Goal: Transaction & Acquisition: Purchase product/service

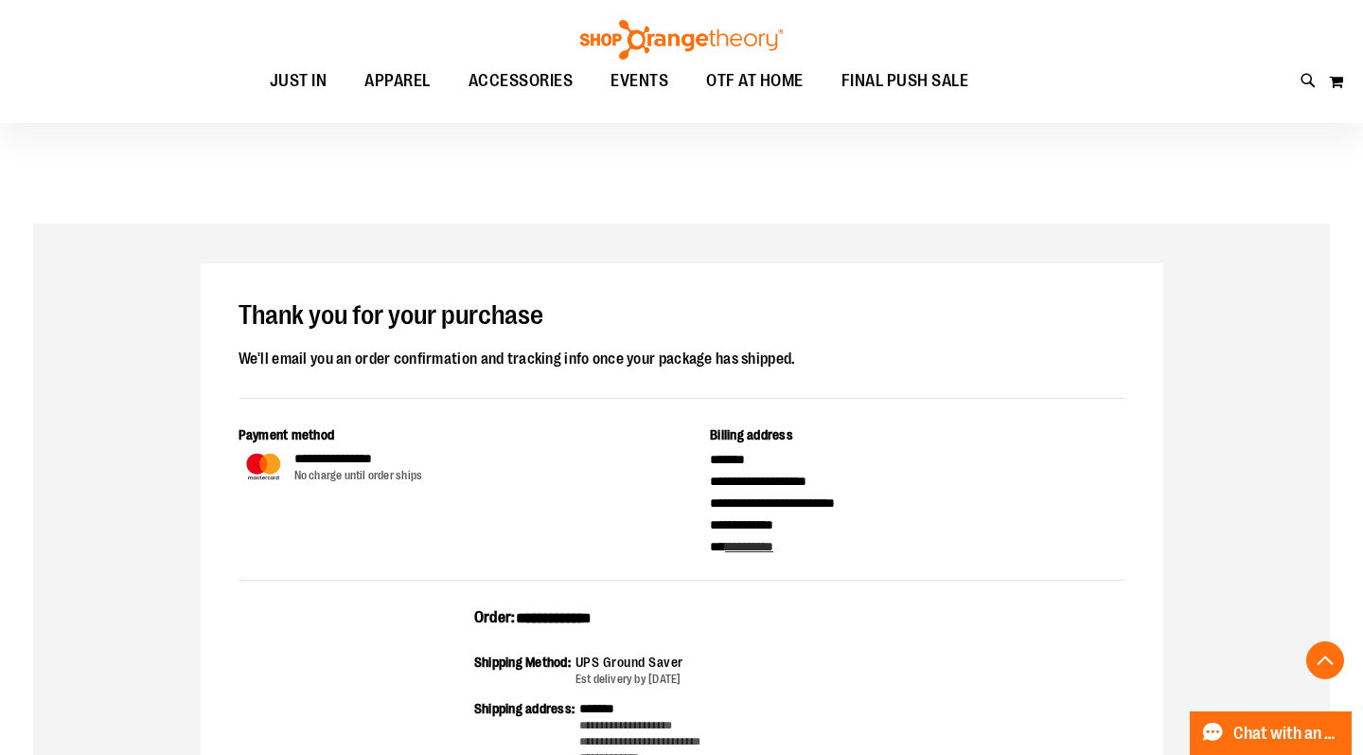
scroll to position [664, 0]
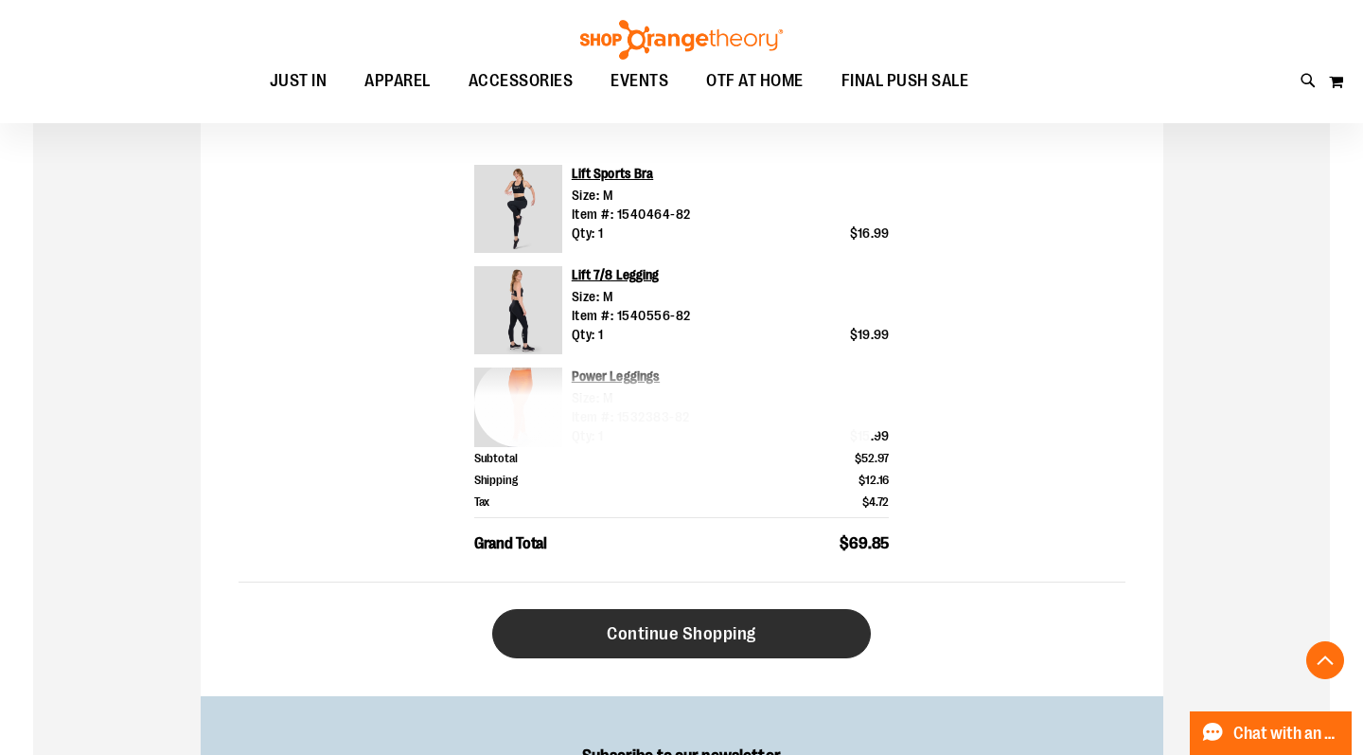
click at [636, 631] on span "Continue Shopping" at bounding box center [682, 633] width 150 height 21
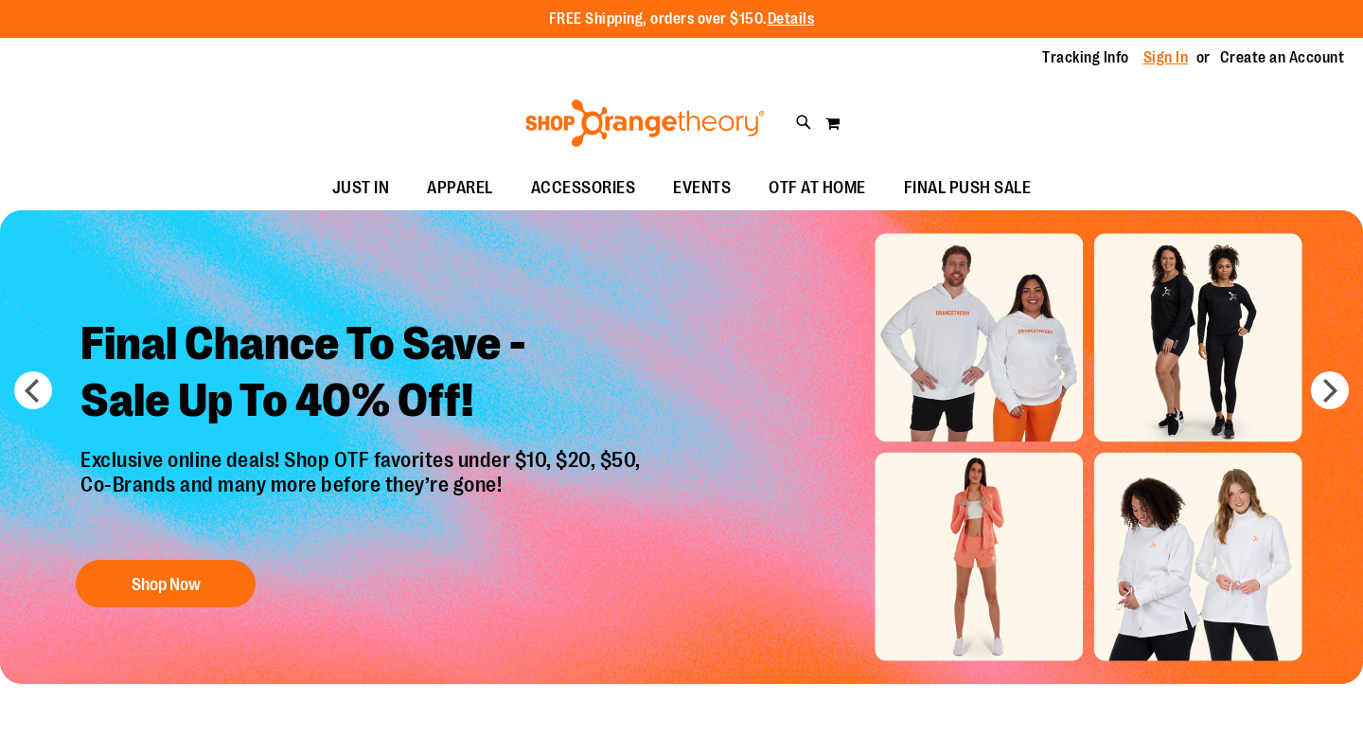
click at [1169, 59] on link "Sign In" at bounding box center [1166, 57] width 45 height 21
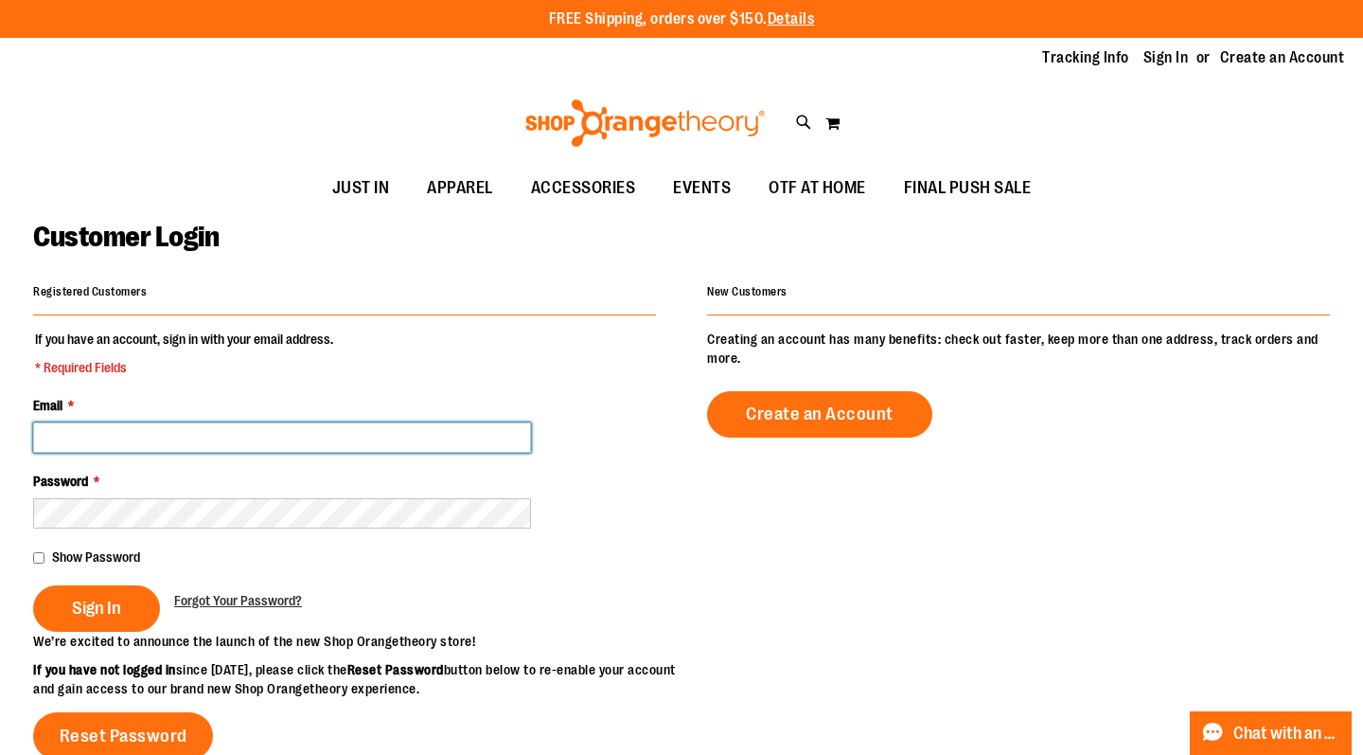
type input "**********"
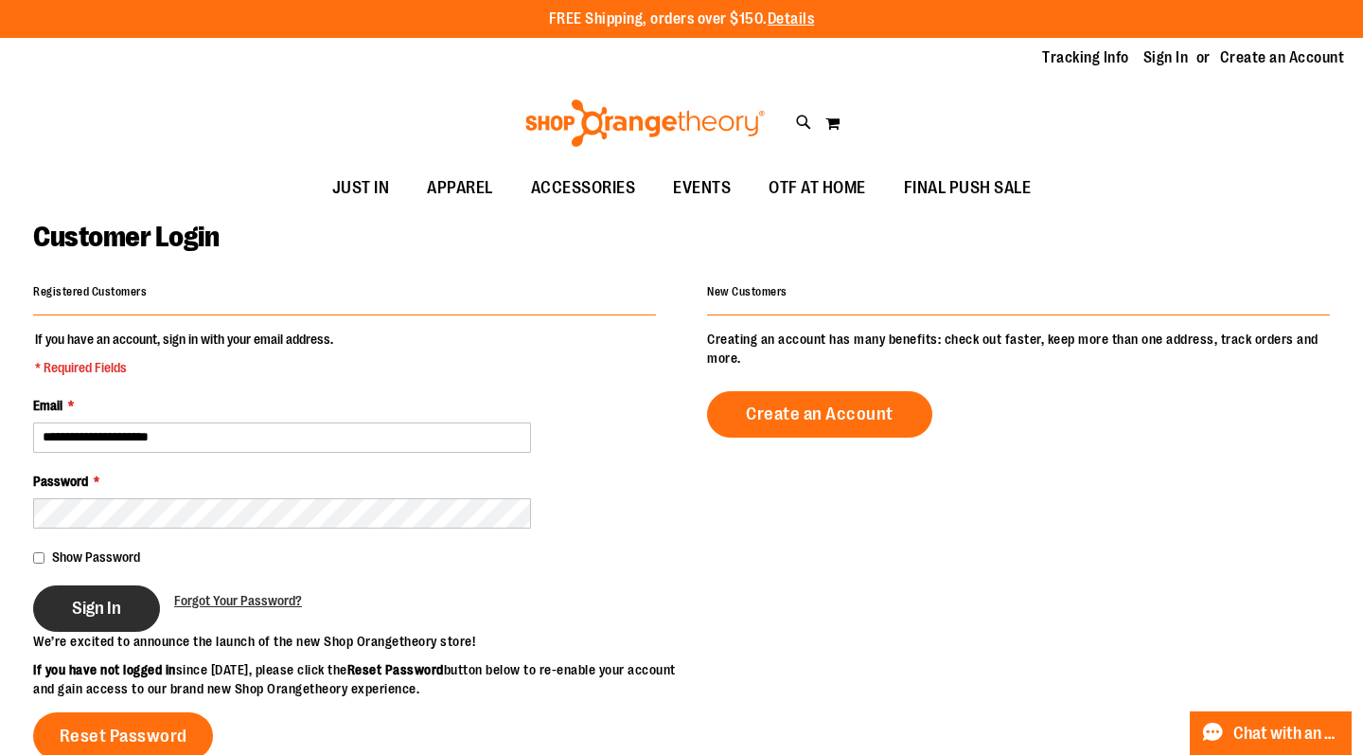
click at [101, 613] on span "Sign In" at bounding box center [96, 607] width 49 height 21
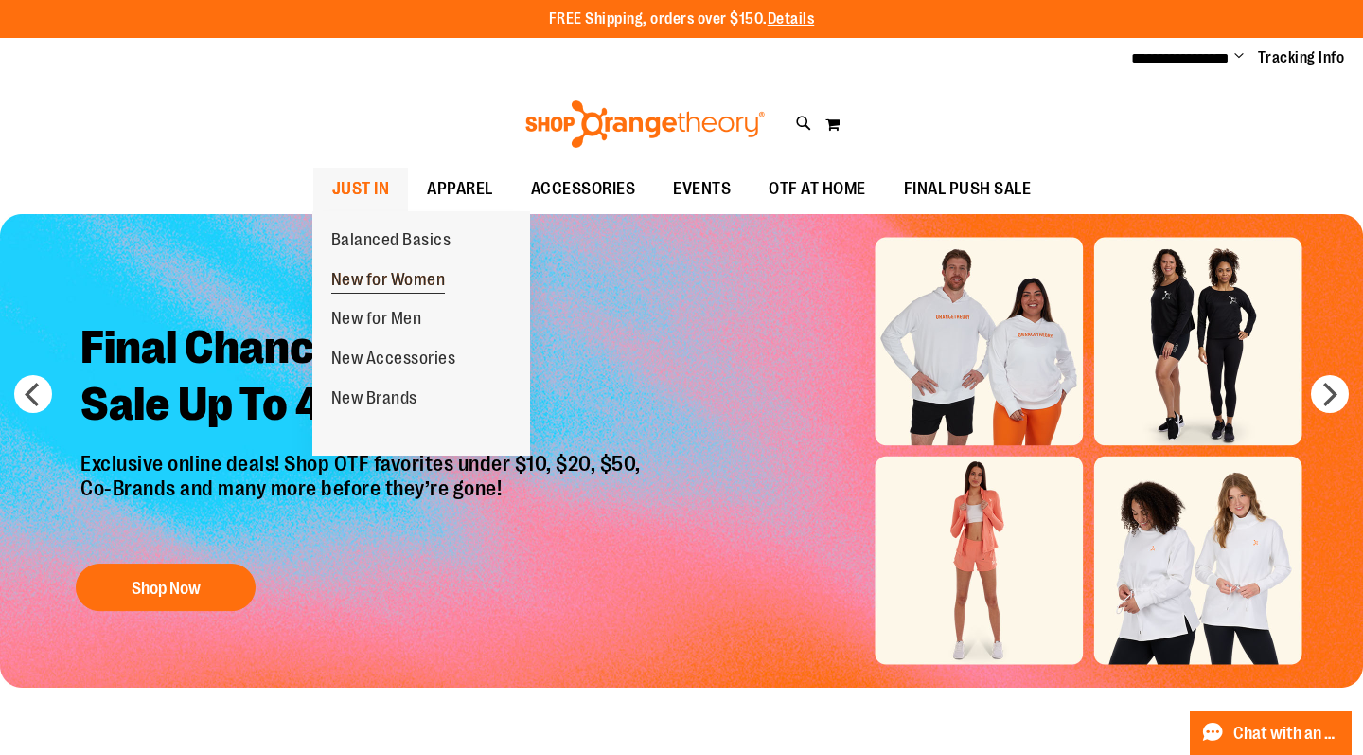
click at [391, 277] on span "New for Women" at bounding box center [388, 282] width 115 height 24
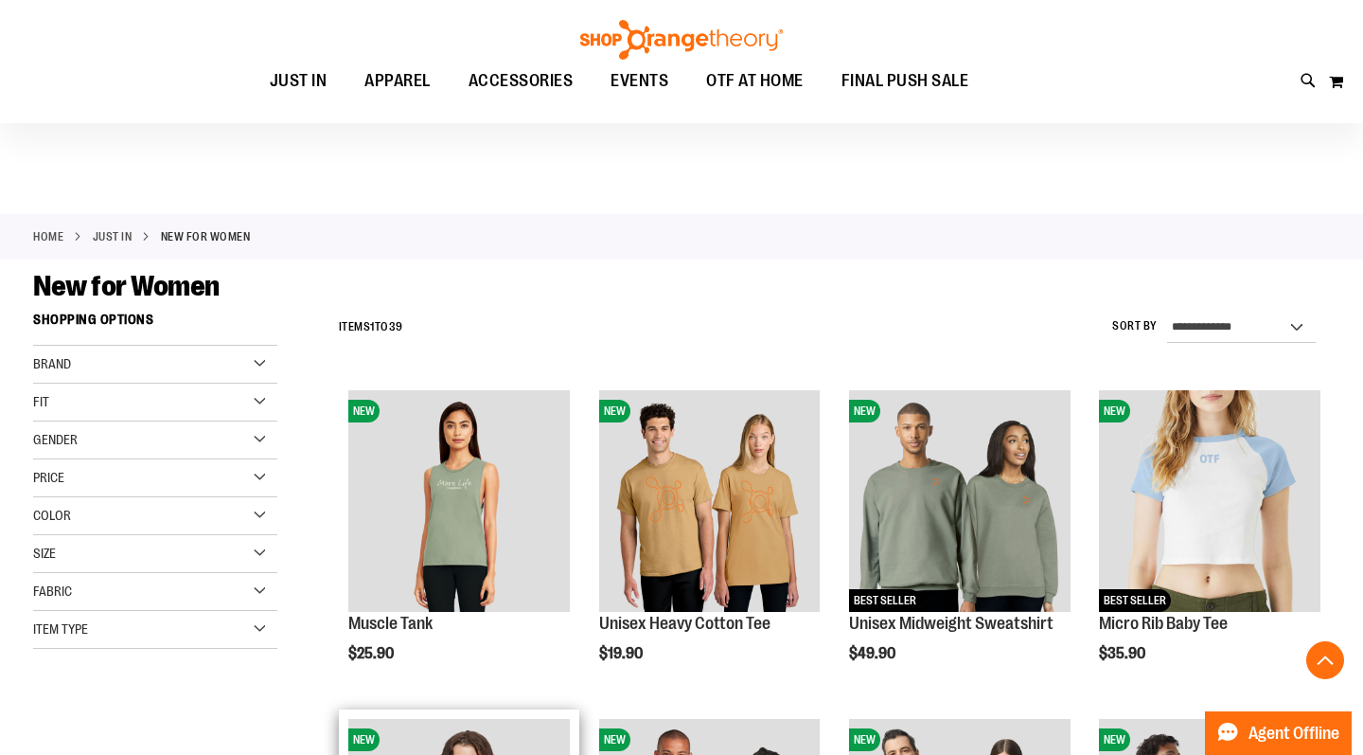
scroll to position [307, 0]
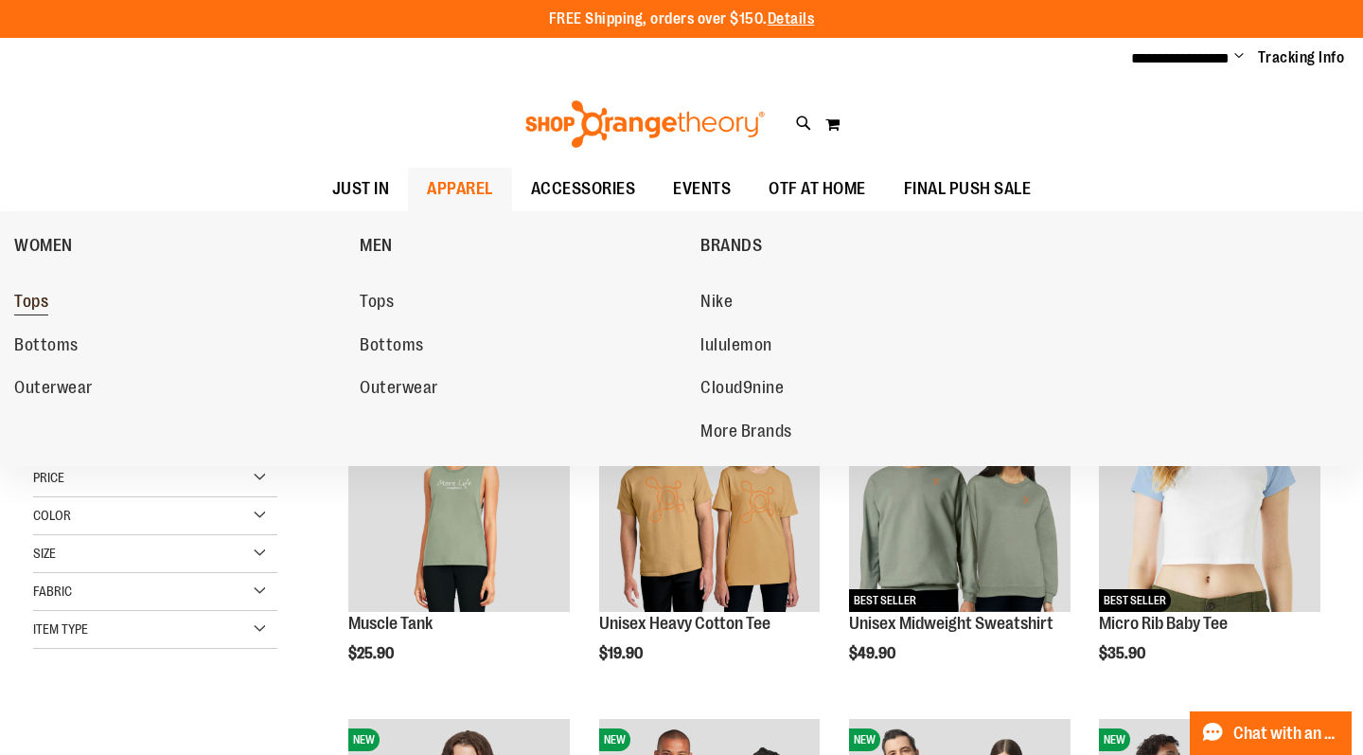
click at [27, 309] on span "Tops" at bounding box center [31, 304] width 34 height 24
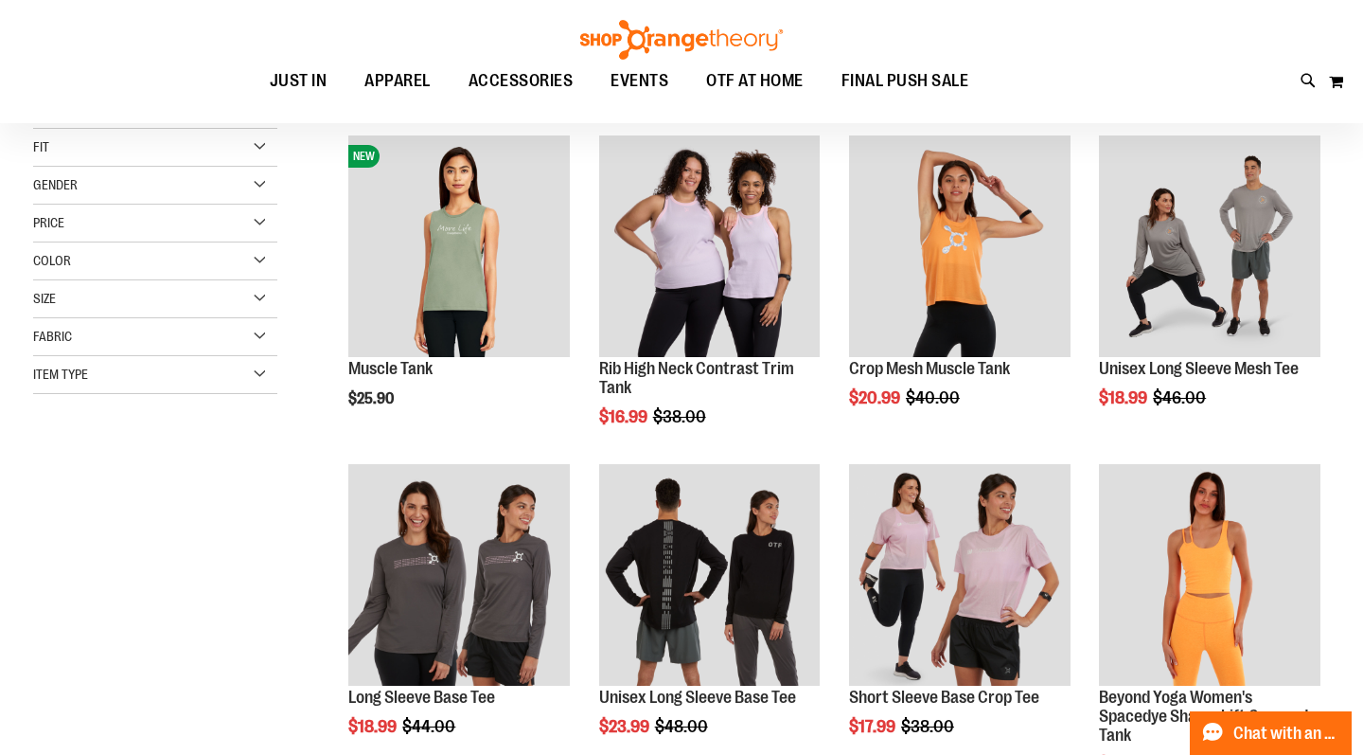
scroll to position [424, 0]
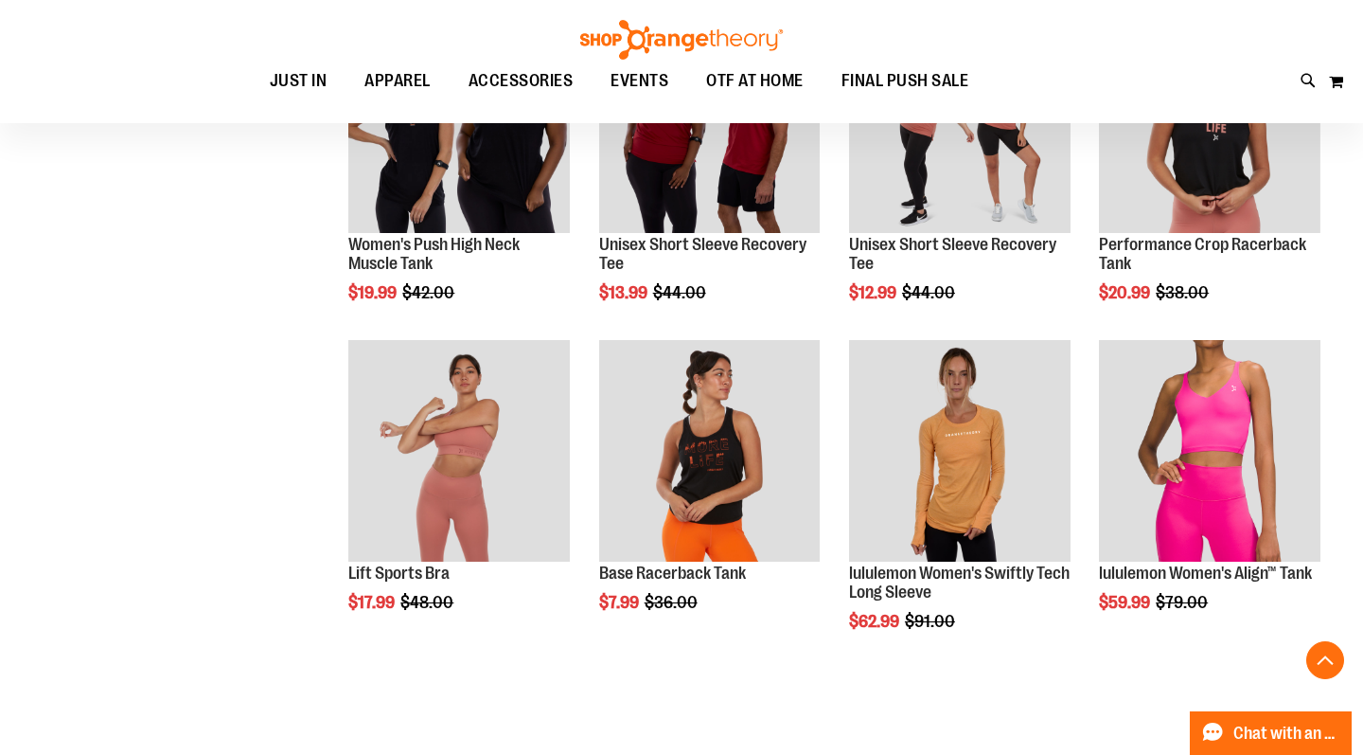
scroll to position [1081, 0]
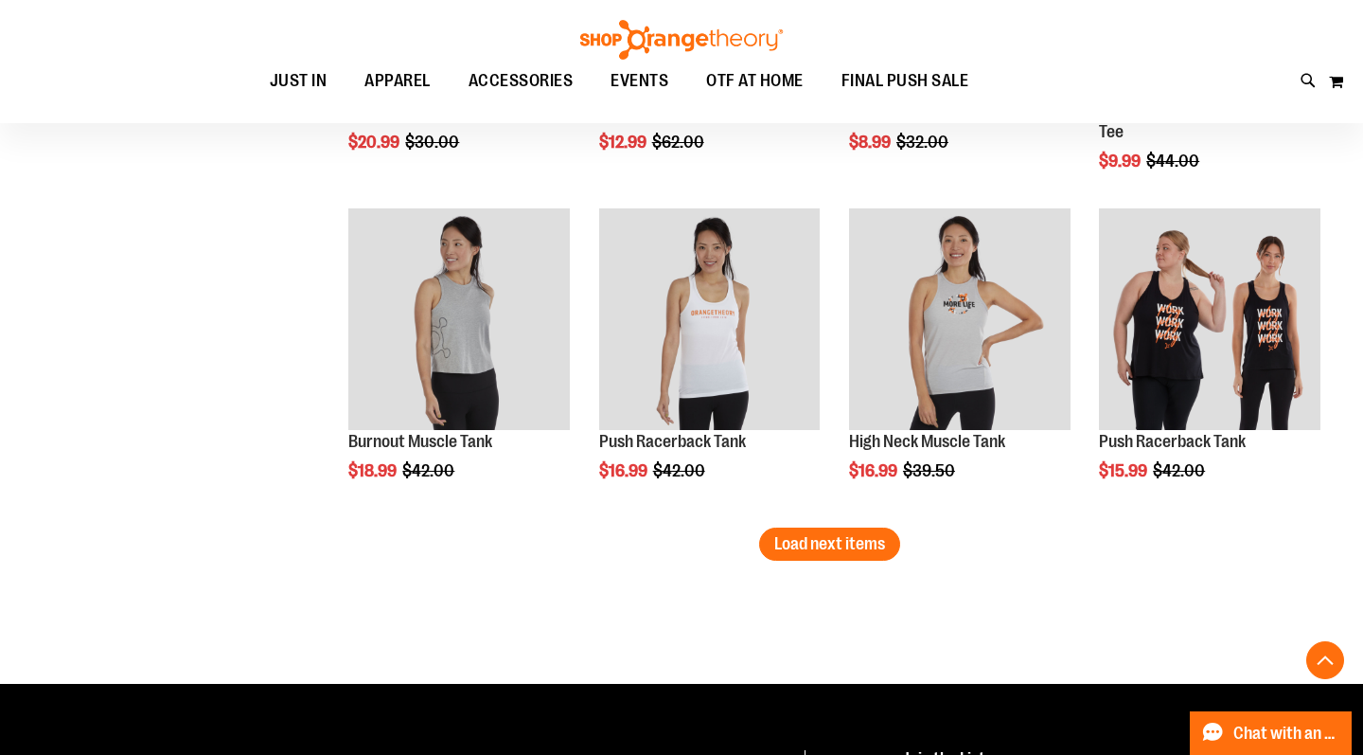
scroll to position [2865, 0]
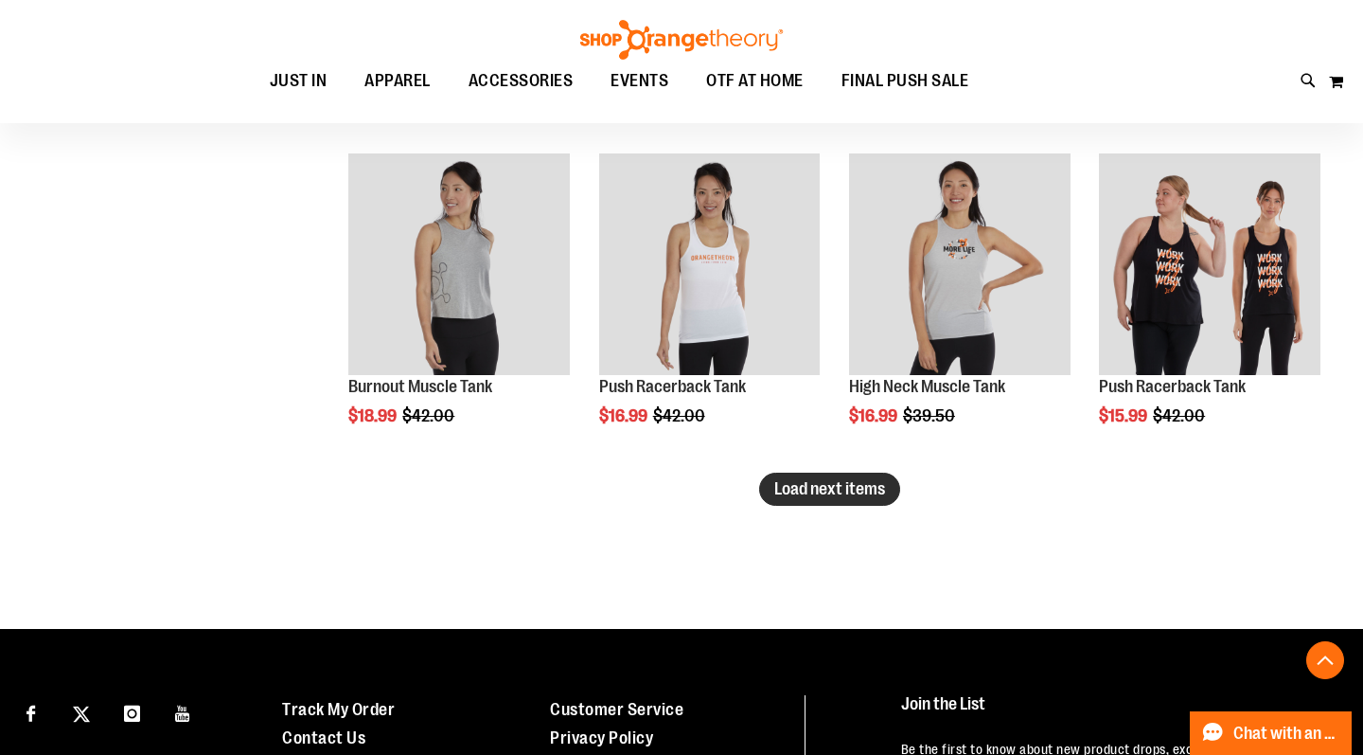
click at [827, 498] on span "Load next items" at bounding box center [829, 488] width 111 height 19
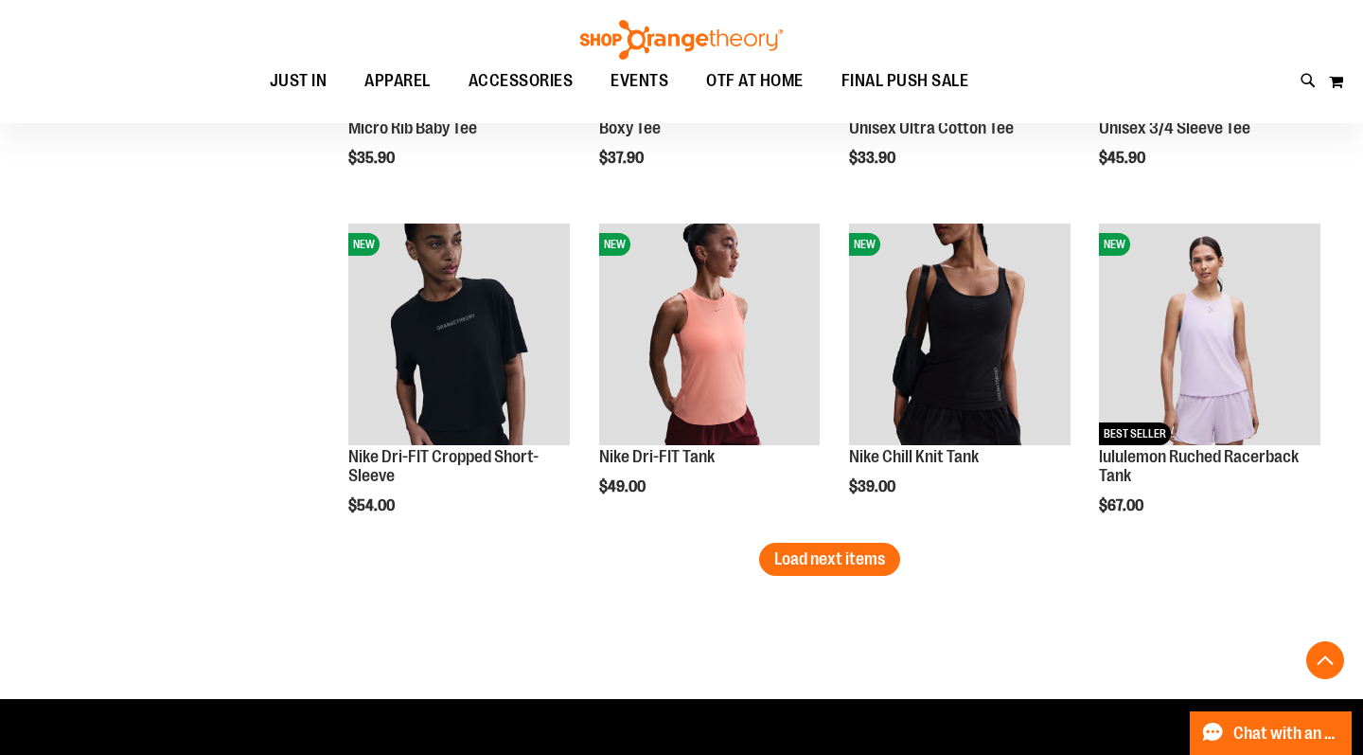
scroll to position [3886, 0]
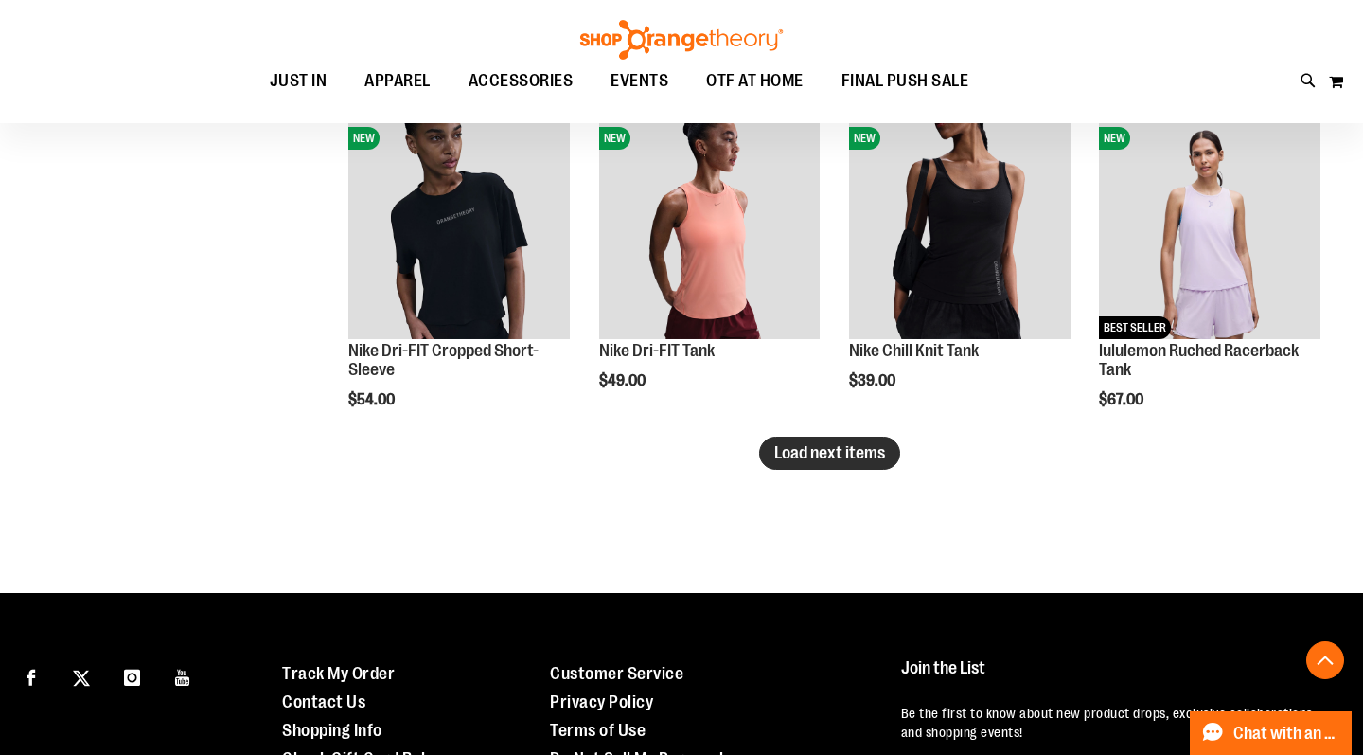
click at [789, 470] on button "Load next items" at bounding box center [829, 452] width 141 height 33
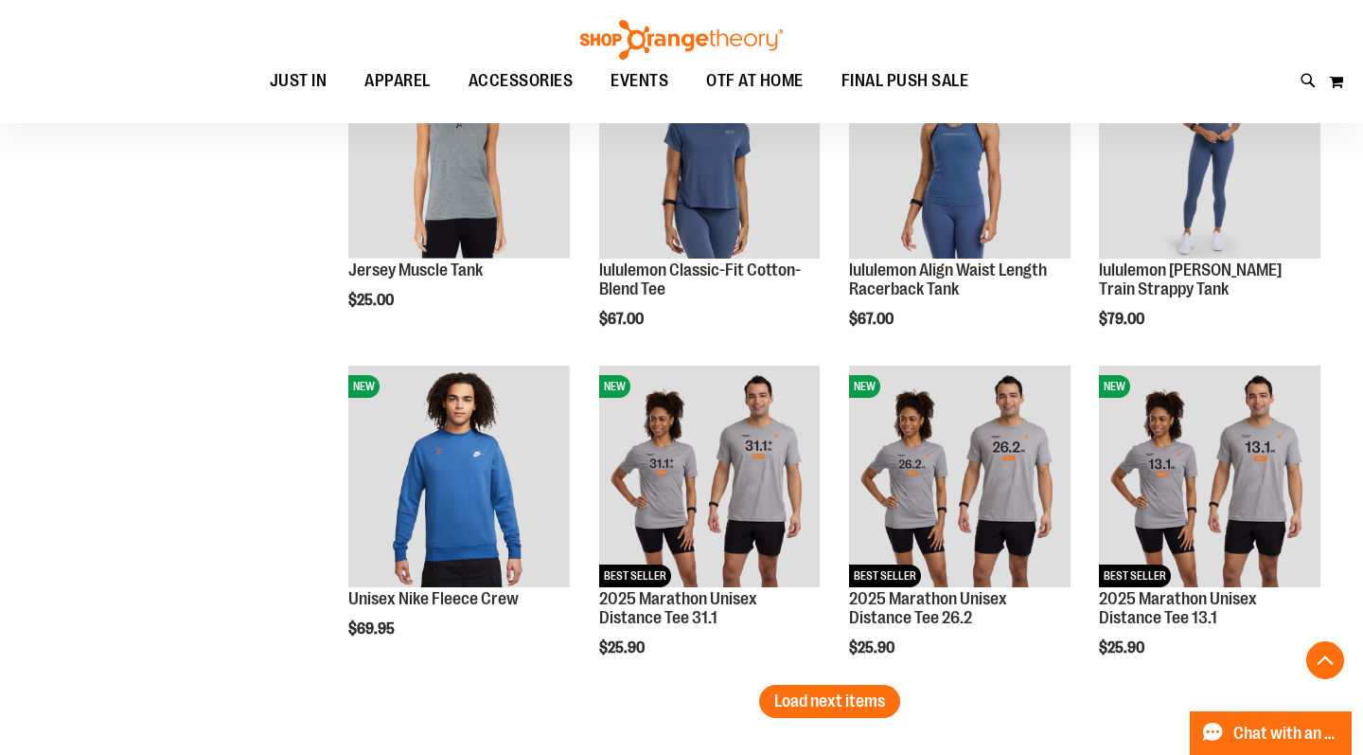
scroll to position [4634, 0]
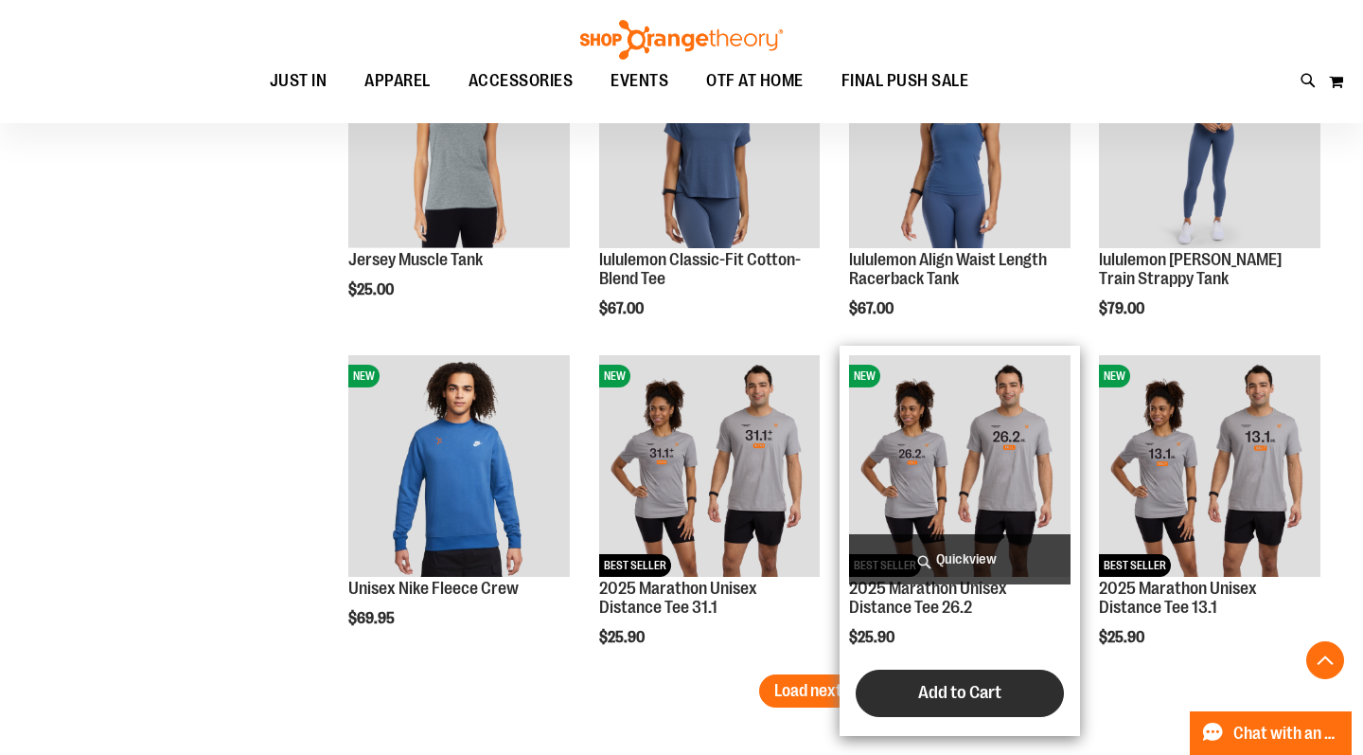
click at [925, 691] on span "Add to Cart" at bounding box center [959, 692] width 83 height 21
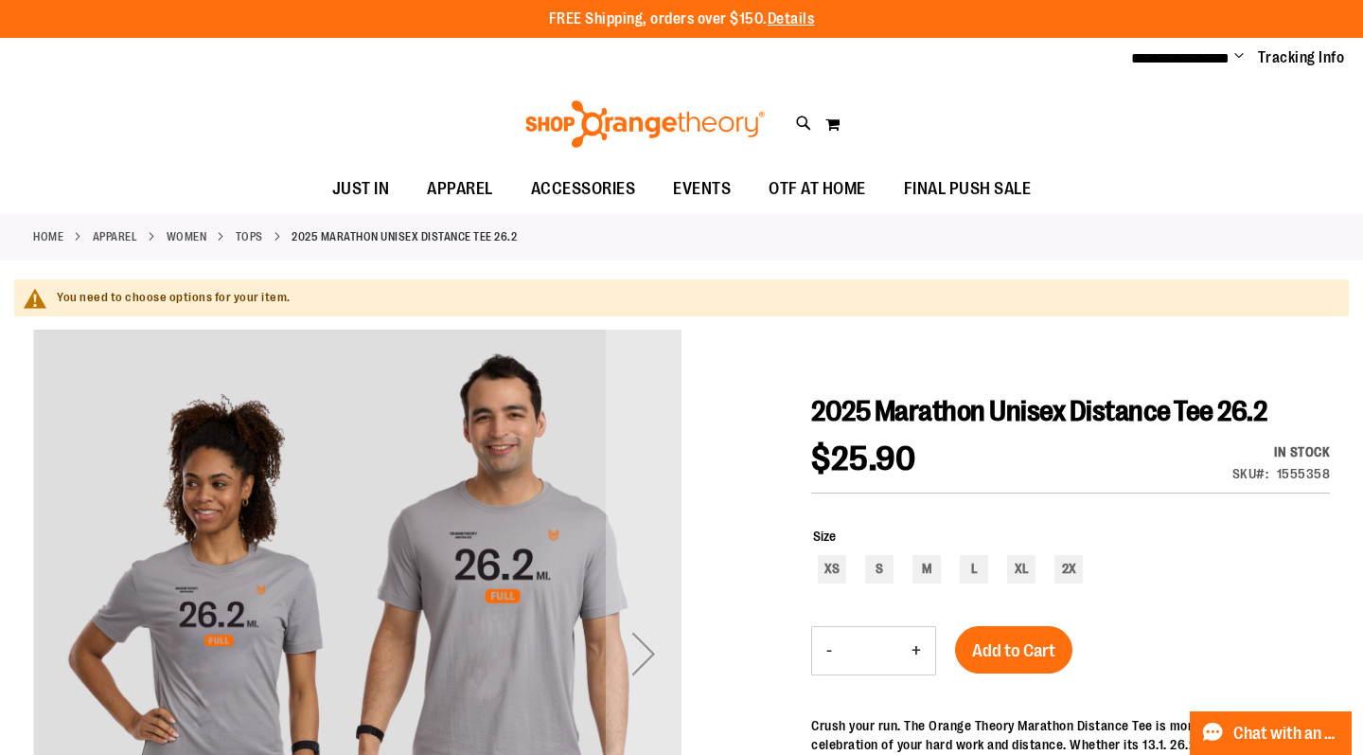
click at [1242, 55] on span "Change" at bounding box center [1239, 57] width 9 height 18
click at [1159, 98] on link "My Account" at bounding box center [1172, 92] width 166 height 36
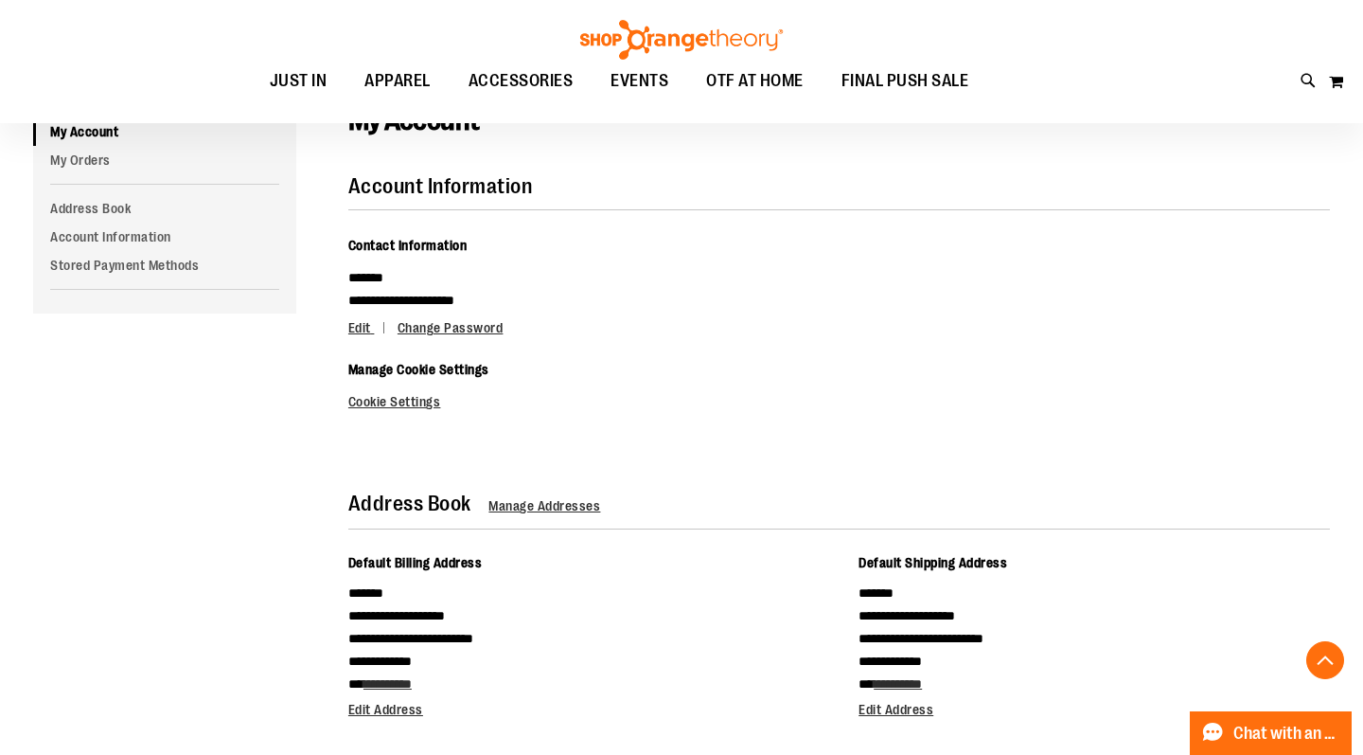
scroll to position [101, 0]
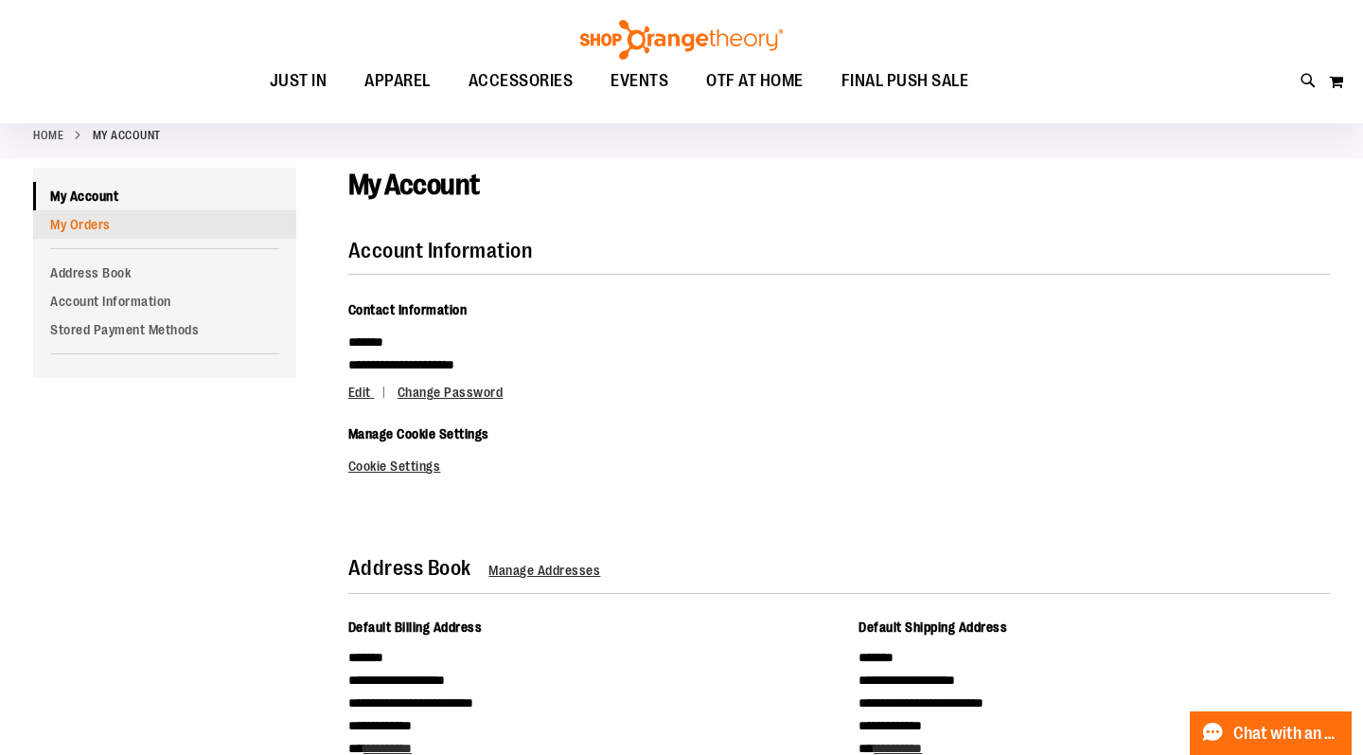
click at [100, 229] on link "My Orders" at bounding box center [164, 224] width 263 height 28
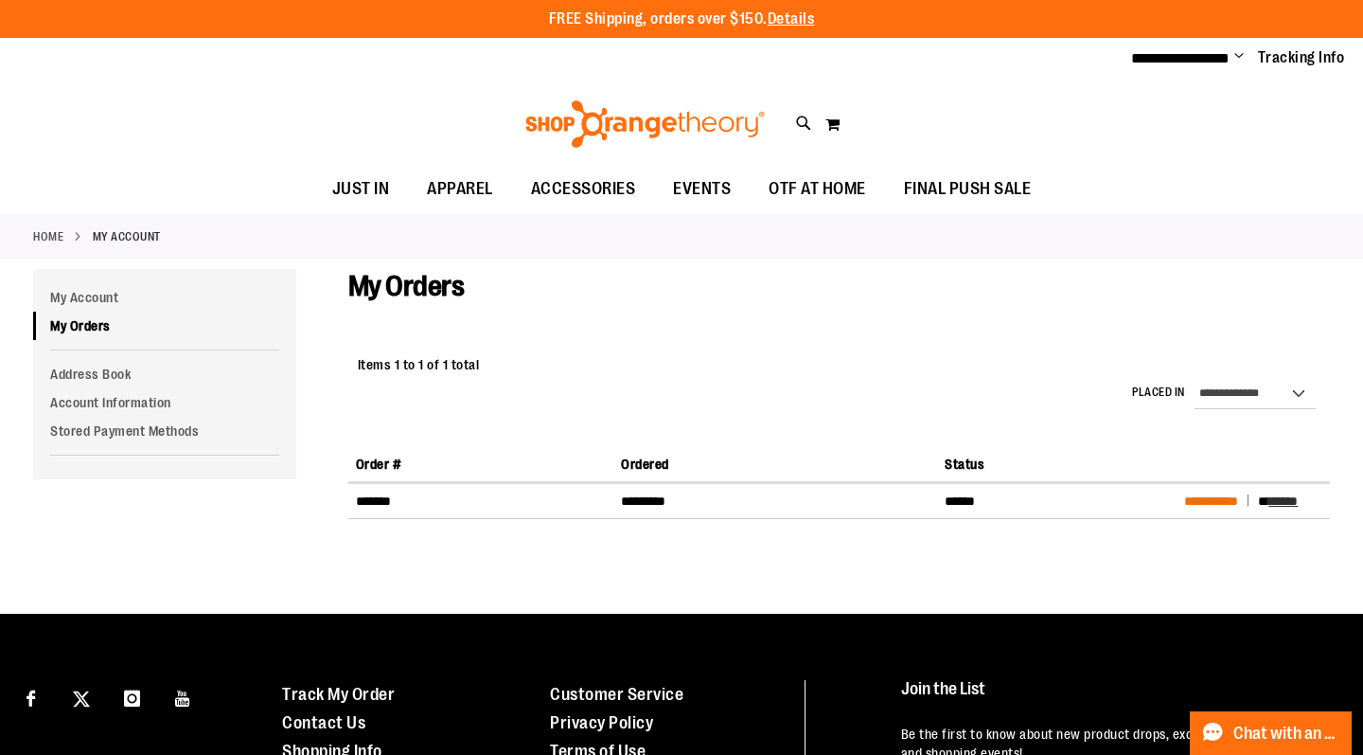
click at [1219, 504] on span "**********" at bounding box center [1211, 500] width 54 height 13
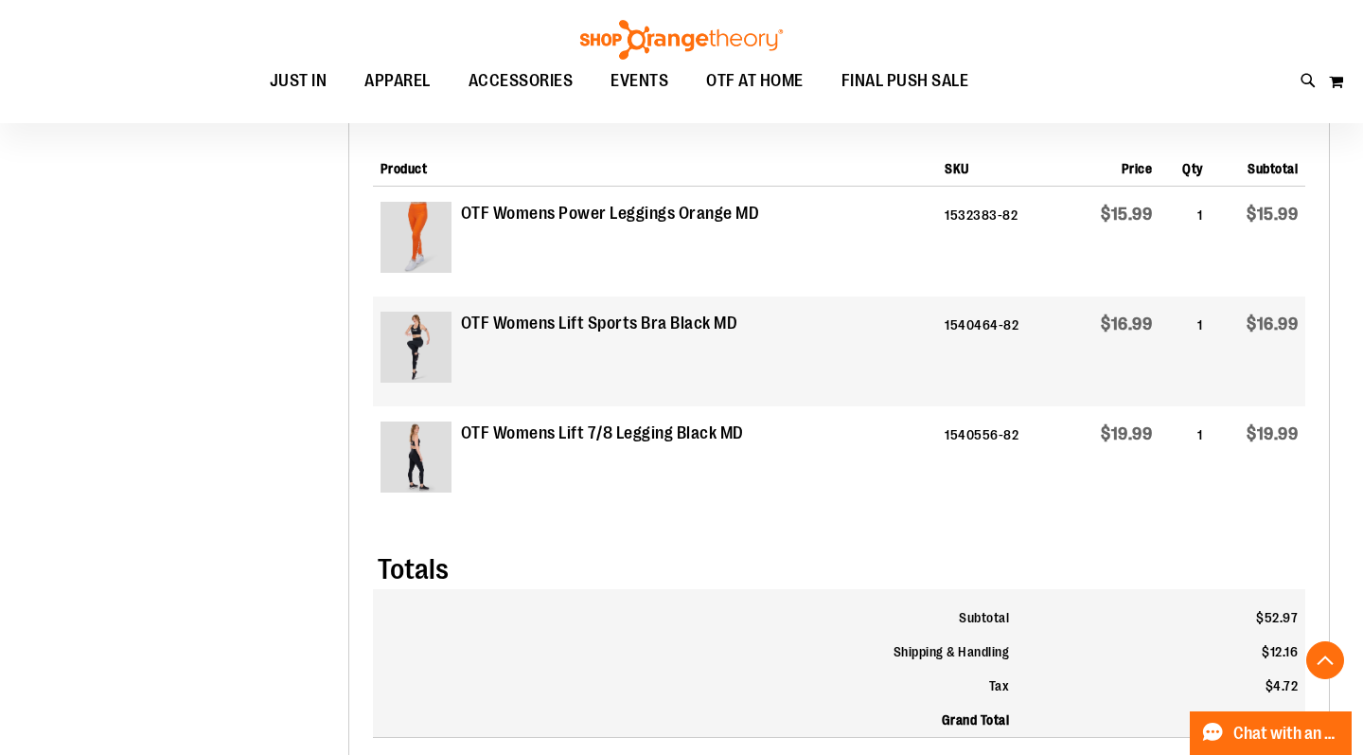
scroll to position [717, 0]
